Goal: Register for event/course

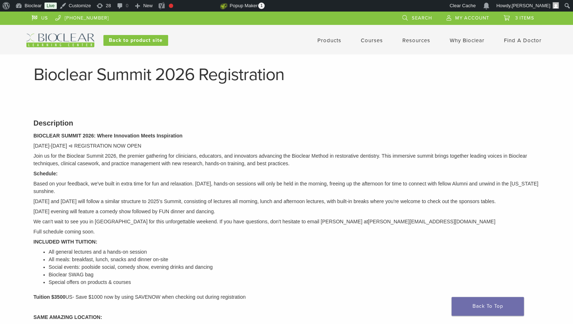
click at [372, 40] on link "Courses" at bounding box center [371, 40] width 22 height 7
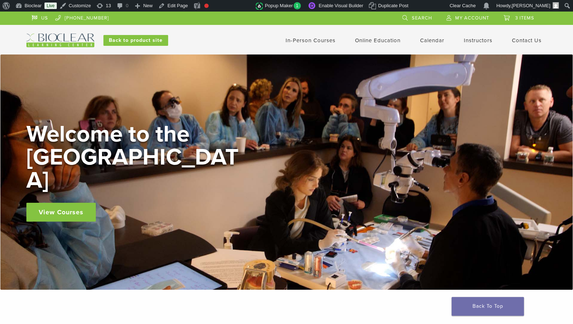
click at [299, 38] on link "In-Person Courses" at bounding box center [310, 40] width 50 height 7
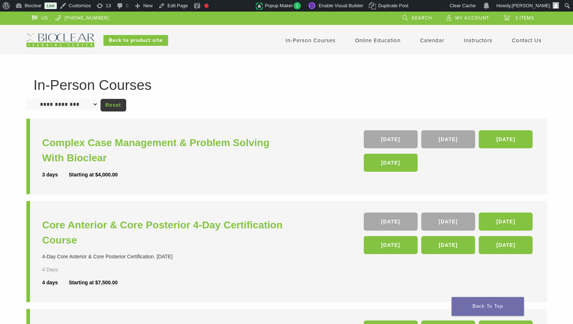
click at [429, 42] on link "Calendar" at bounding box center [432, 40] width 24 height 7
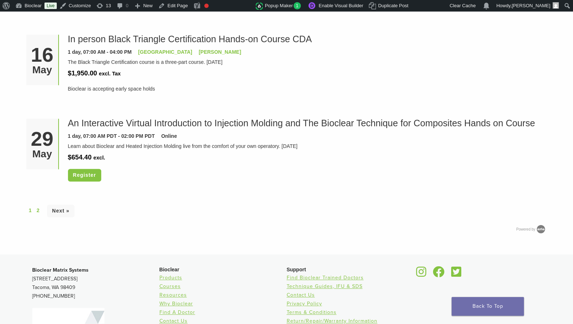
scroll to position [2107, 0]
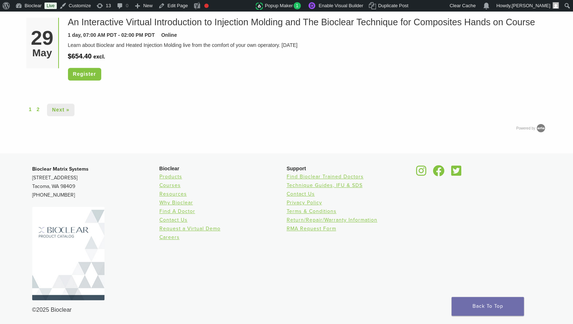
click at [58, 107] on link "Next »" at bounding box center [60, 110] width 27 height 13
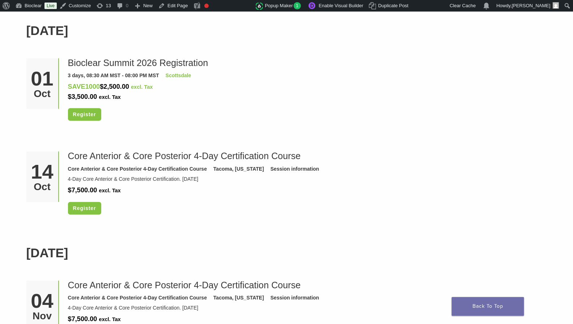
scroll to position [1050, 0]
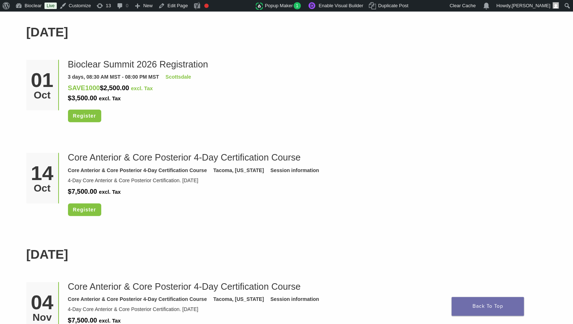
click at [58, 107] on div "01 Oct" at bounding box center [42, 85] width 33 height 51
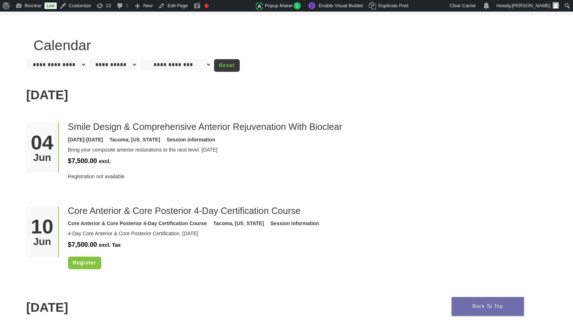
scroll to position [0, 0]
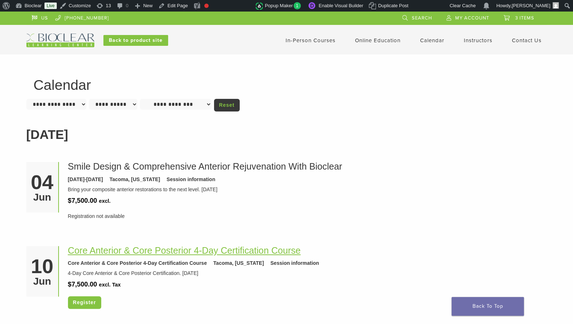
click at [112, 252] on link "Core Anterior & Core Posterior 4-Day Certification Course" at bounding box center [184, 251] width 233 height 10
